Goal: Task Accomplishment & Management: Manage account settings

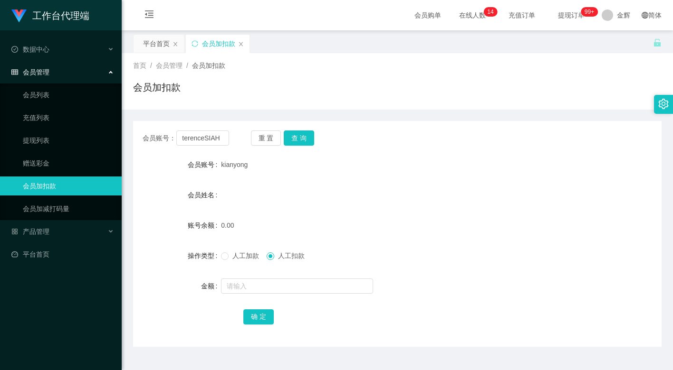
type input "terenceSIAH"
click at [297, 138] on button "查 询" at bounding box center [299, 138] width 30 height 15
click at [232, 258] on span "人工加款" at bounding box center [245, 256] width 34 height 8
click at [251, 291] on input "text" at bounding box center [297, 286] width 152 height 15
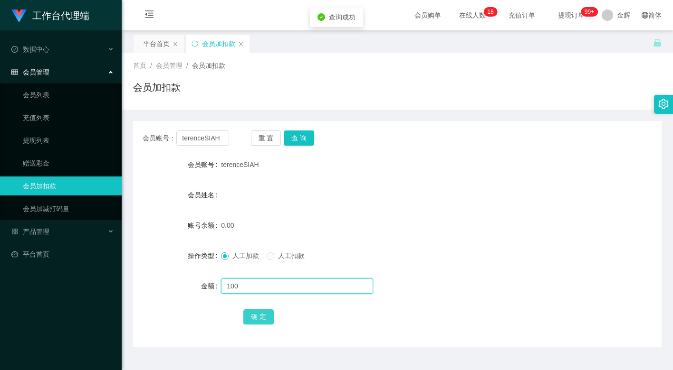
type input "100"
click at [256, 318] on button "确 定" at bounding box center [258, 317] width 30 height 15
drag, startPoint x: 461, startPoint y: 99, endPoint x: 476, endPoint y: 88, distance: 18.8
click at [461, 99] on div "会员加扣款" at bounding box center [397, 91] width 528 height 22
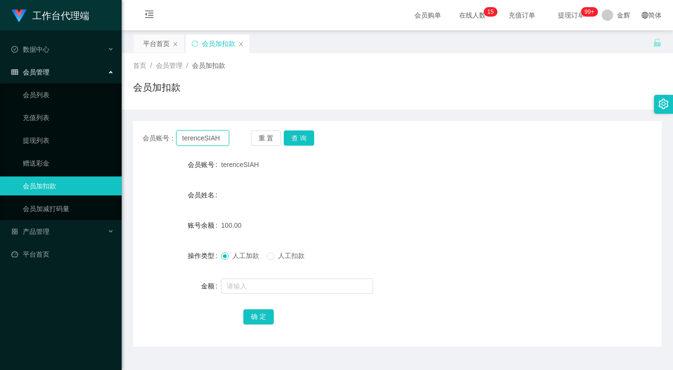
click at [208, 139] on input "terenceSIAH" at bounding box center [202, 138] width 53 height 15
paste input "Eileen5855"
type input "Eileen5855"
drag, startPoint x: 293, startPoint y: 137, endPoint x: 291, endPoint y: 149, distance: 12.0
click at [293, 137] on button "查 询" at bounding box center [299, 138] width 30 height 15
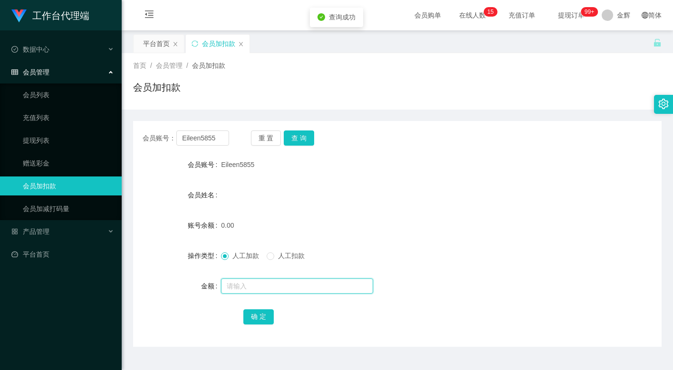
click at [247, 284] on input "text" at bounding box center [297, 286] width 152 height 15
type input "100"
drag, startPoint x: 251, startPoint y: 313, endPoint x: 97, endPoint y: 318, distance: 153.5
click at [251, 313] on button "确 定" at bounding box center [258, 317] width 30 height 15
drag, startPoint x: 412, startPoint y: 95, endPoint x: 382, endPoint y: 114, distance: 35.2
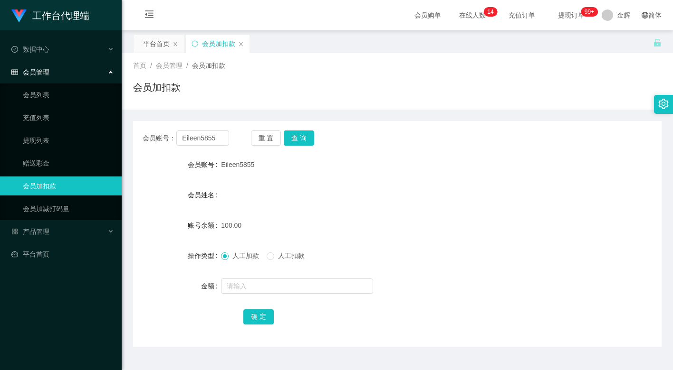
click at [412, 95] on div "会员加扣款" at bounding box center [397, 91] width 528 height 22
drag, startPoint x: 216, startPoint y: 137, endPoint x: 241, endPoint y: 140, distance: 25.4
click at [216, 137] on input "Eileen5855" at bounding box center [202, 138] width 53 height 15
click at [294, 137] on button "查 询" at bounding box center [299, 138] width 30 height 15
drag, startPoint x: 210, startPoint y: 137, endPoint x: 228, endPoint y: 139, distance: 18.1
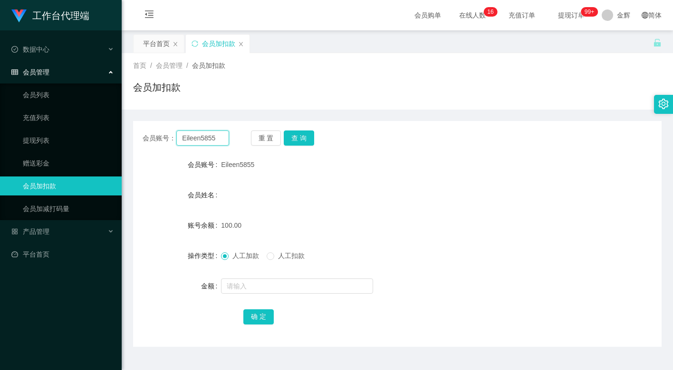
click at [210, 137] on input "Eileen5855" at bounding box center [202, 138] width 53 height 15
paste input "terenceSIAH"
type input "terenceSIAH"
click at [295, 135] on button "查 询" at bounding box center [299, 138] width 30 height 15
click at [344, 96] on div "会员加扣款" at bounding box center [397, 91] width 528 height 22
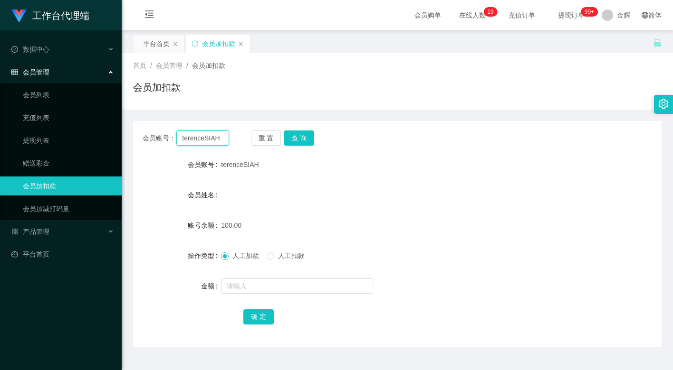
drag, startPoint x: 205, startPoint y: 132, endPoint x: 218, endPoint y: 135, distance: 13.8
click at [205, 132] on input "terenceSIAH" at bounding box center [202, 138] width 53 height 15
click at [291, 142] on button "查 询" at bounding box center [299, 138] width 30 height 15
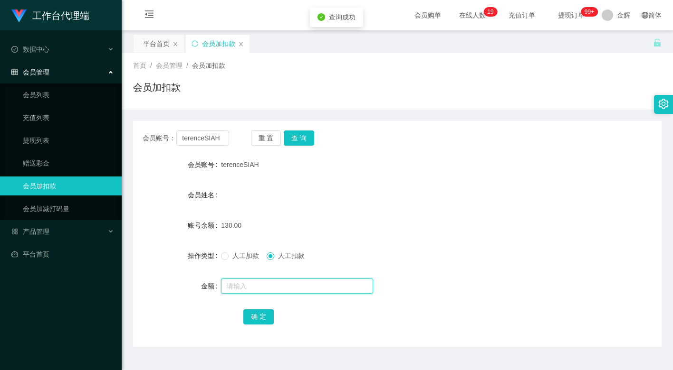
click at [258, 289] on input "text" at bounding box center [297, 286] width 152 height 15
type input "130"
click at [261, 321] on button "确 定" at bounding box center [258, 317] width 30 height 15
click at [419, 207] on form "会员账号 terenceSIAH 会员姓名 账号余额 0.00 操作类型 人工加款 人工扣款 金额 确 定" at bounding box center [397, 240] width 528 height 171
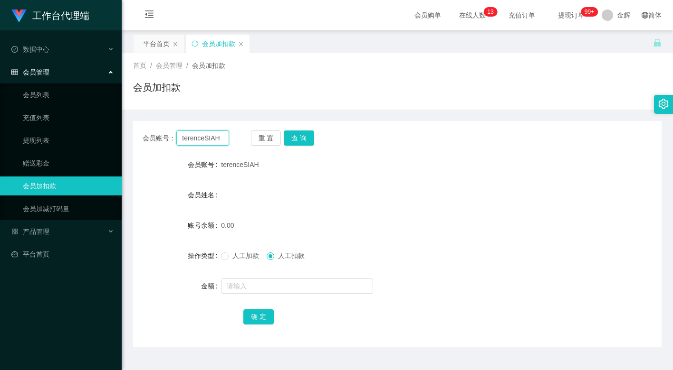
click at [217, 144] on input "terenceSIAH" at bounding box center [202, 138] width 53 height 15
paste input "85241288"
click at [286, 139] on button "查 询" at bounding box center [299, 138] width 30 height 15
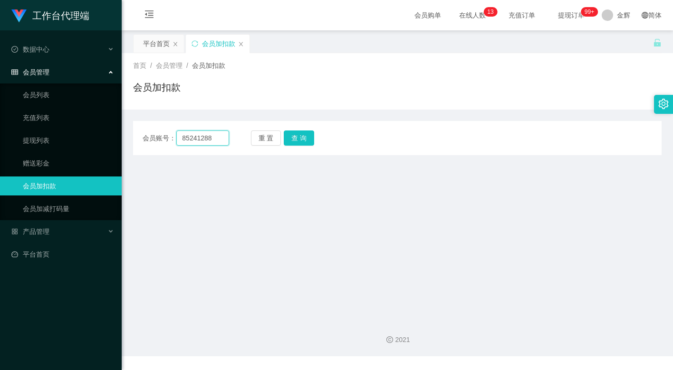
drag, startPoint x: 209, startPoint y: 139, endPoint x: 222, endPoint y: 141, distance: 13.0
click at [209, 139] on input "85241288" at bounding box center [202, 138] width 53 height 15
paste input "Eileen5855"
type input "Eileen5855"
click at [305, 137] on button "查 询" at bounding box center [299, 138] width 30 height 15
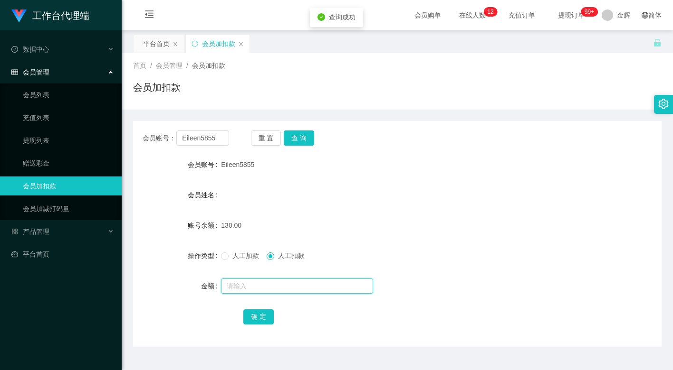
click at [261, 288] on input "text" at bounding box center [297, 286] width 152 height 15
type input "130"
click at [254, 321] on button "确 定" at bounding box center [258, 317] width 30 height 15
click at [351, 244] on form "会员账号 Eileen5855 会员姓名 账号余额 0.00 操作类型 人工加款 人工扣款 金额 确 定" at bounding box center [397, 240] width 528 height 171
click at [306, 57] on div "首页 / 会员管理 / 会员加扣款 / 会员加扣款" at bounding box center [397, 81] width 551 height 57
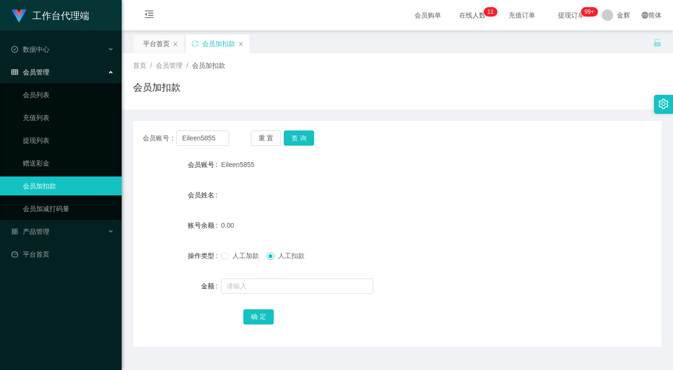
click at [303, 194] on div "会员姓名" at bounding box center [397, 195] width 528 height 19
